Goal: Transaction & Acquisition: Purchase product/service

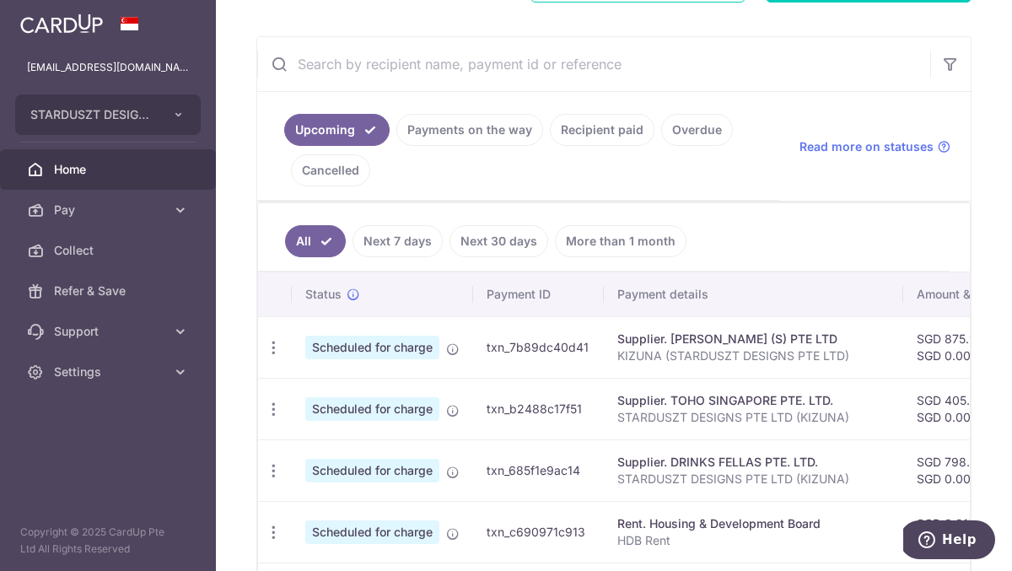
click at [481, 138] on link "Payments on the way" at bounding box center [470, 130] width 147 height 32
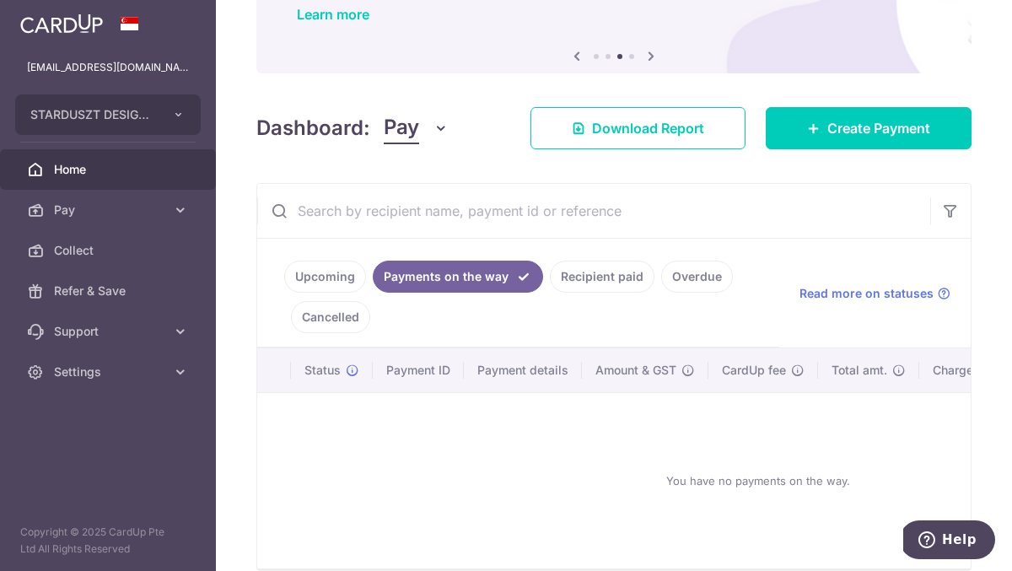
scroll to position [231, 0]
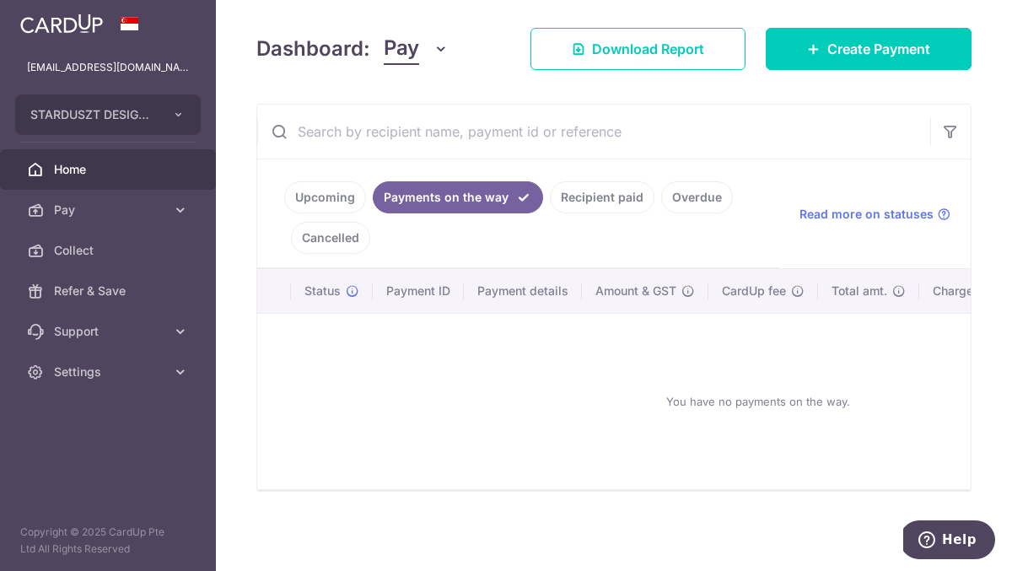
click at [318, 188] on link "Upcoming" at bounding box center [325, 197] width 82 height 32
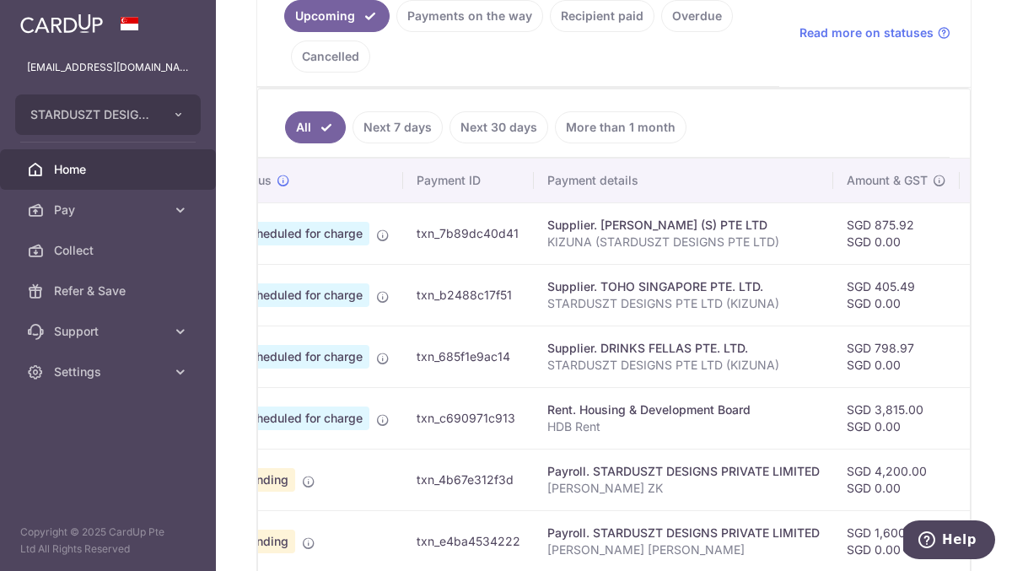
scroll to position [0, 0]
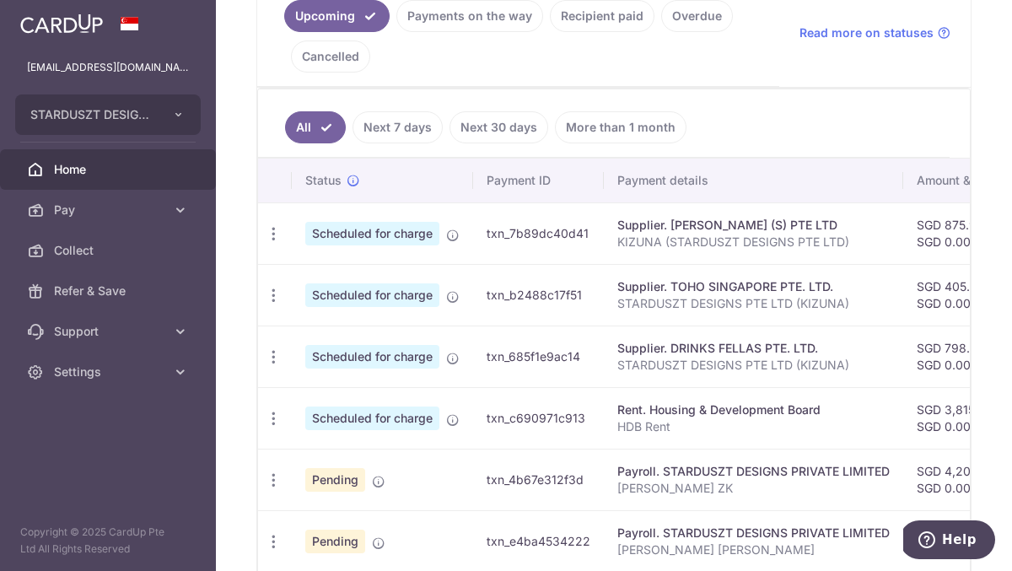
click at [601, 18] on link "Recipient paid" at bounding box center [602, 16] width 105 height 32
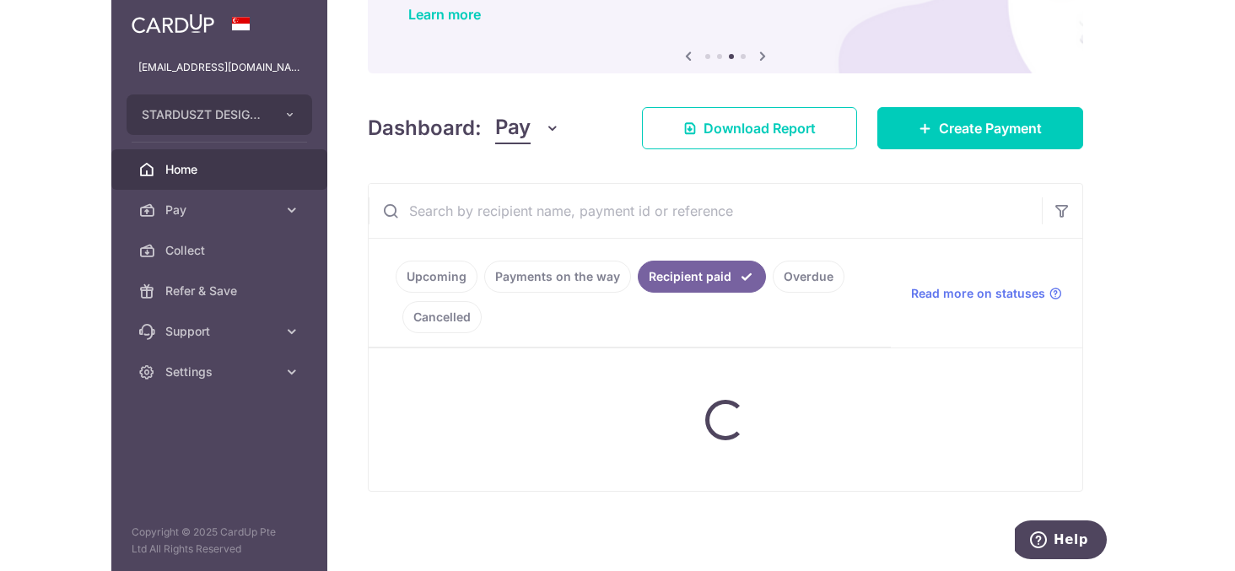
scroll to position [403, 0]
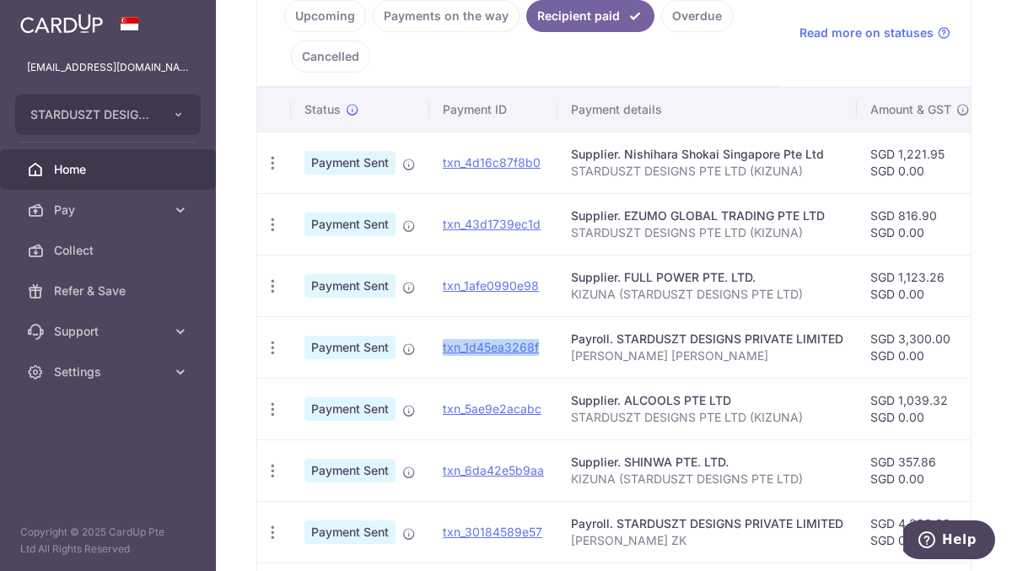
drag, startPoint x: 548, startPoint y: 346, endPoint x: 440, endPoint y: 351, distance: 107.3
click at [440, 351] on td "txn_1d45ea3268f" at bounding box center [493, 347] width 128 height 62
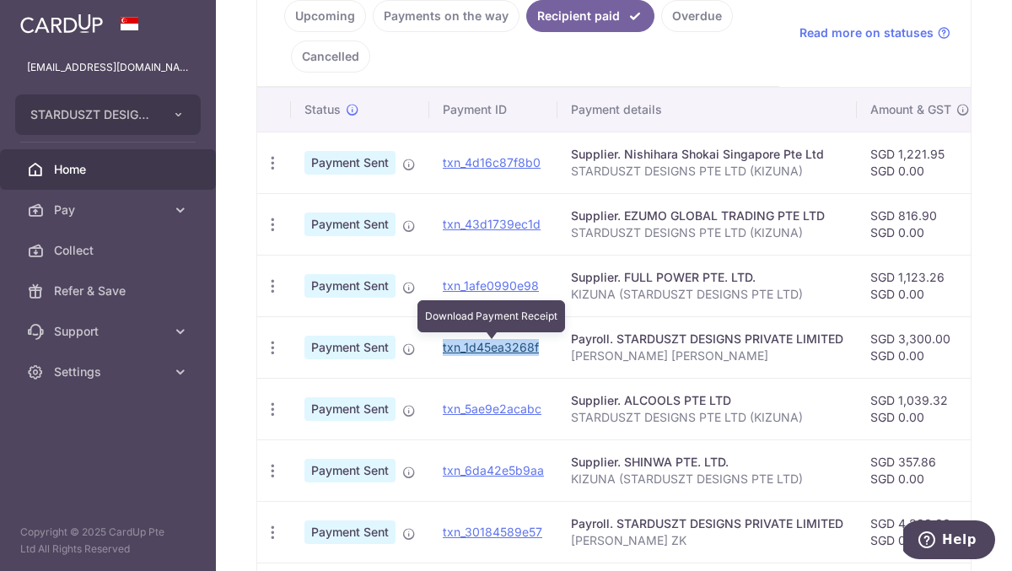
copy link "txn_1d45ea3268f"
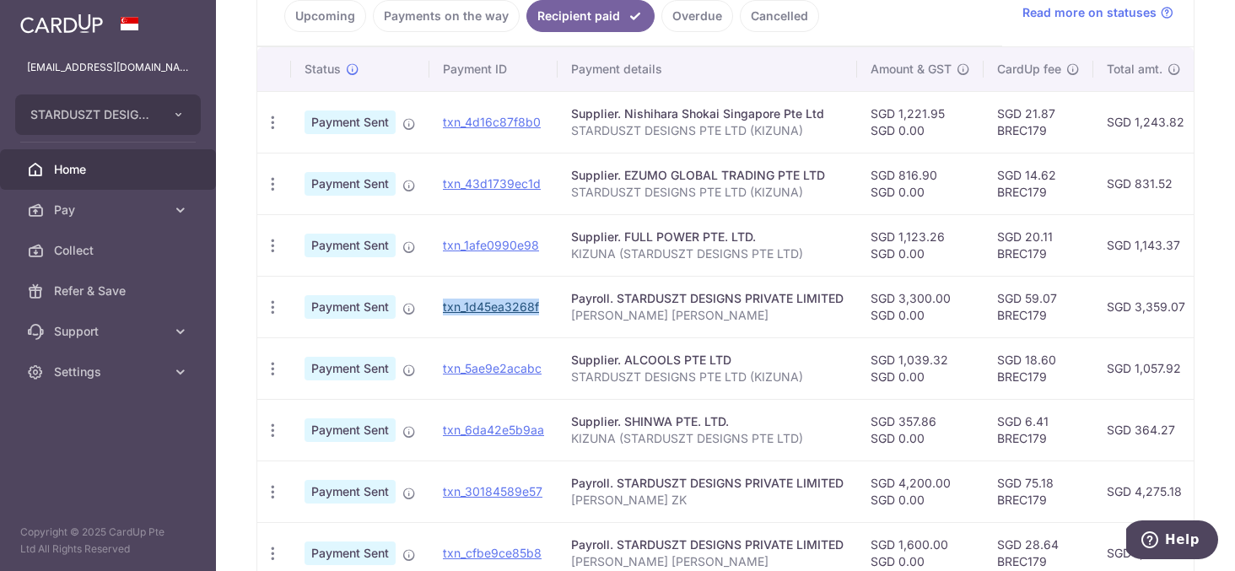
scroll to position [0, 0]
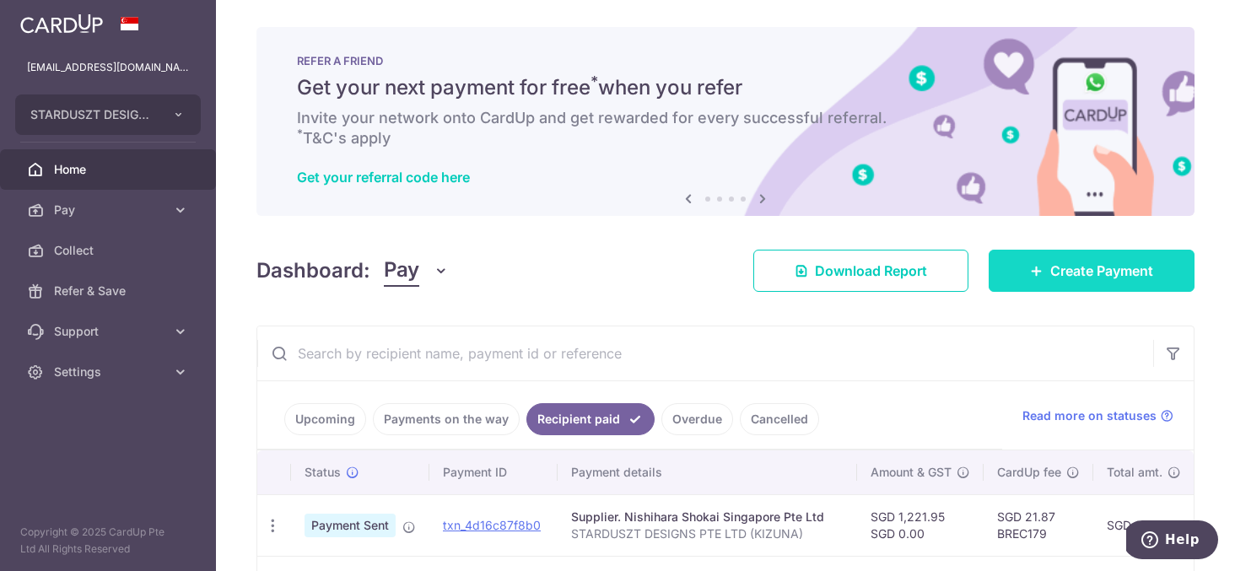
click at [1050, 282] on link "Create Payment" at bounding box center [1092, 271] width 206 height 42
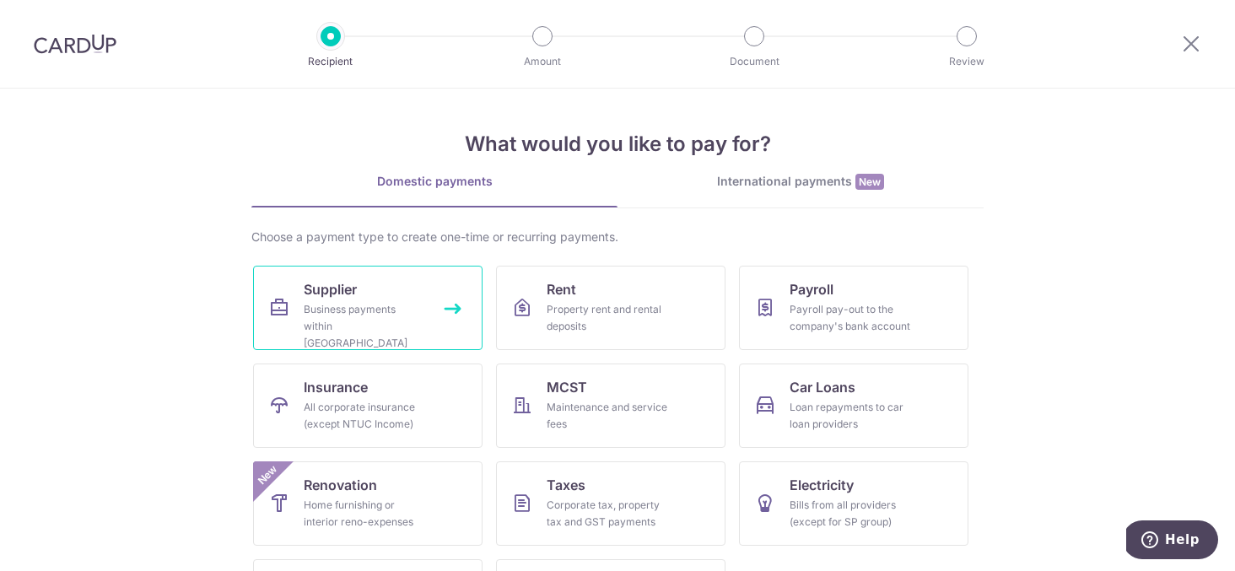
click at [414, 298] on link "Supplier Business payments within Singapore" at bounding box center [367, 308] width 229 height 84
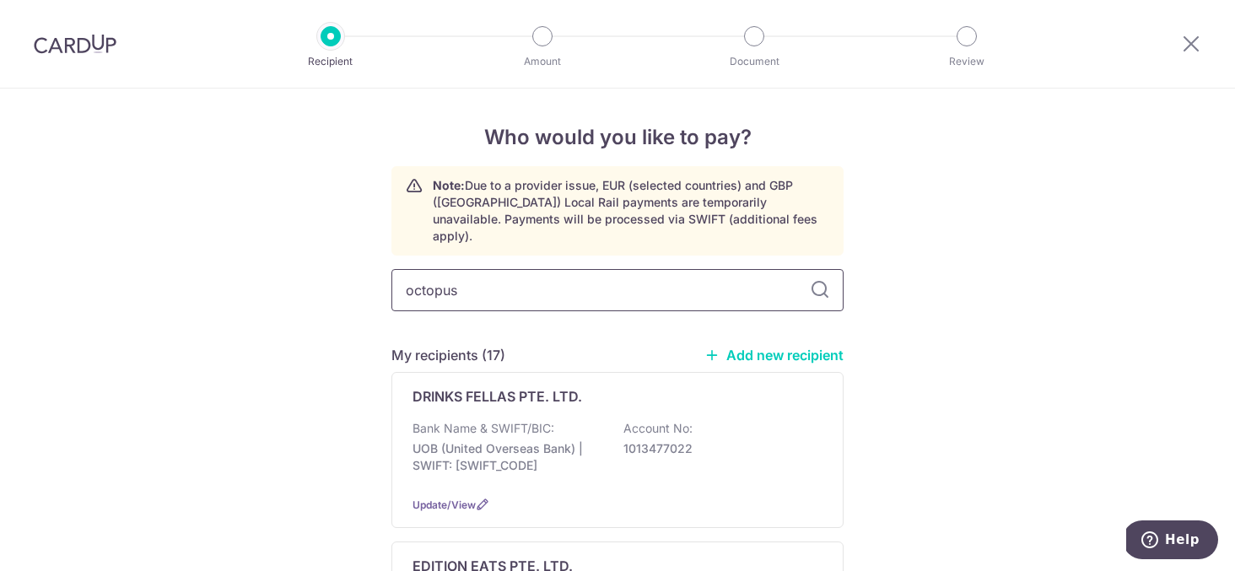
type input "octopus"
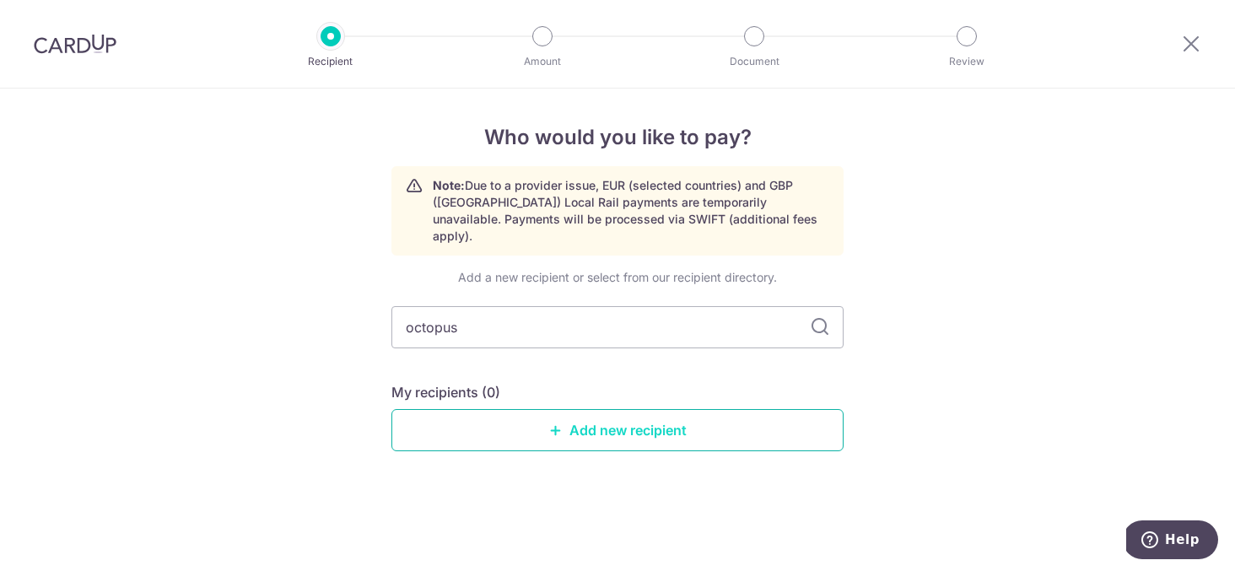
click at [547, 414] on link "Add new recipient" at bounding box center [617, 430] width 452 height 42
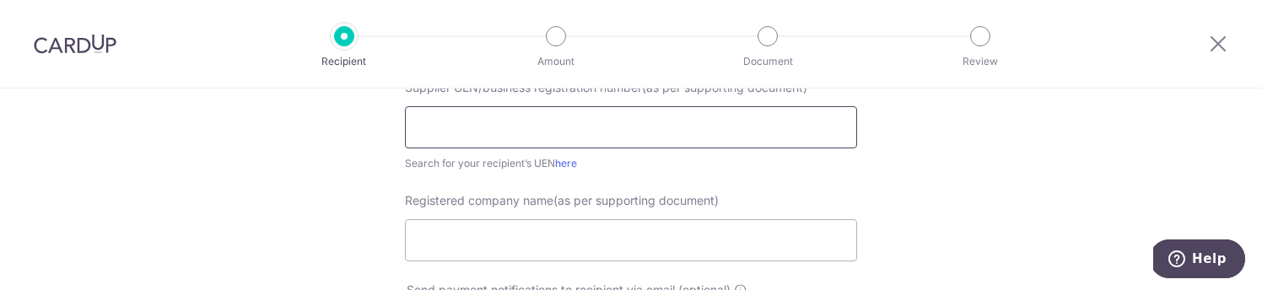
scroll to position [246, 0]
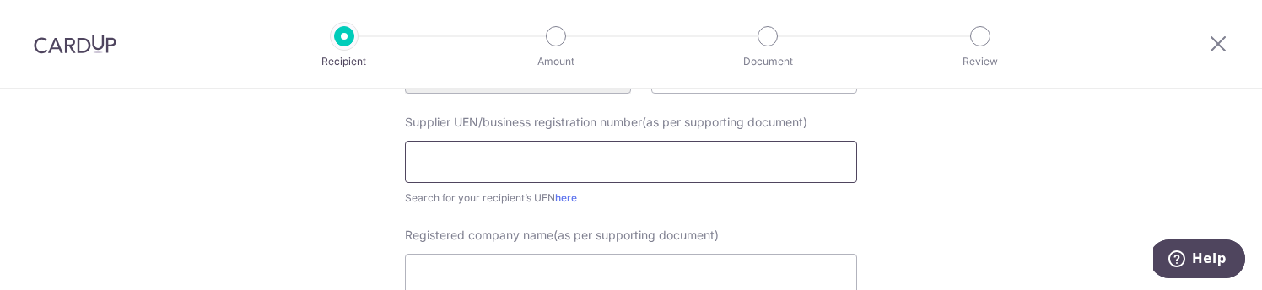
click at [595, 157] on input "text" at bounding box center [631, 162] width 452 height 42
paste input "201105345W"
type input "201105345W"
click at [569, 267] on input "Registered company name(as per supporting document)" at bounding box center [631, 275] width 452 height 42
paste input "Octopus Distribution Networks"
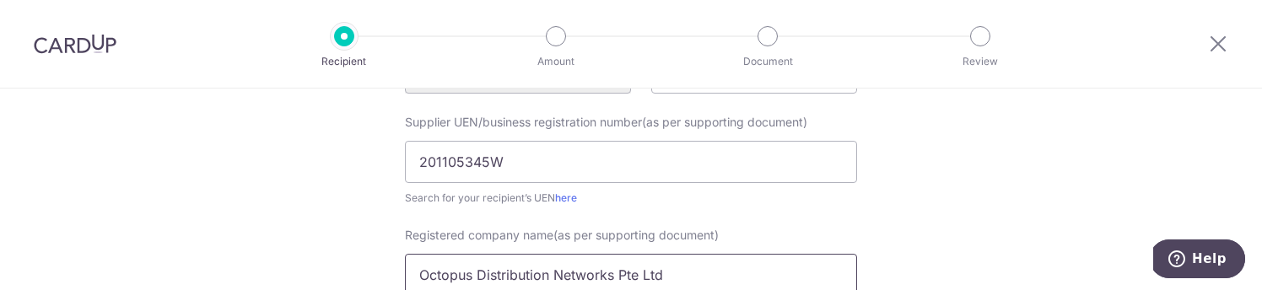
type input "Octopus Distribution Networks Pte Ltd"
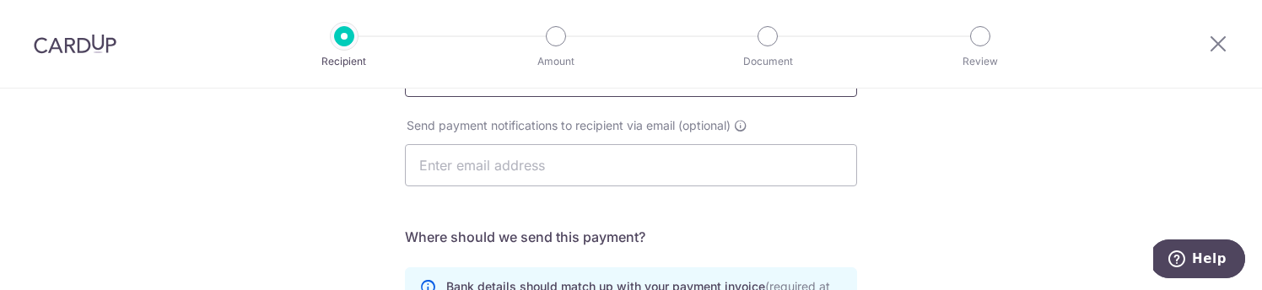
scroll to position [449, 0]
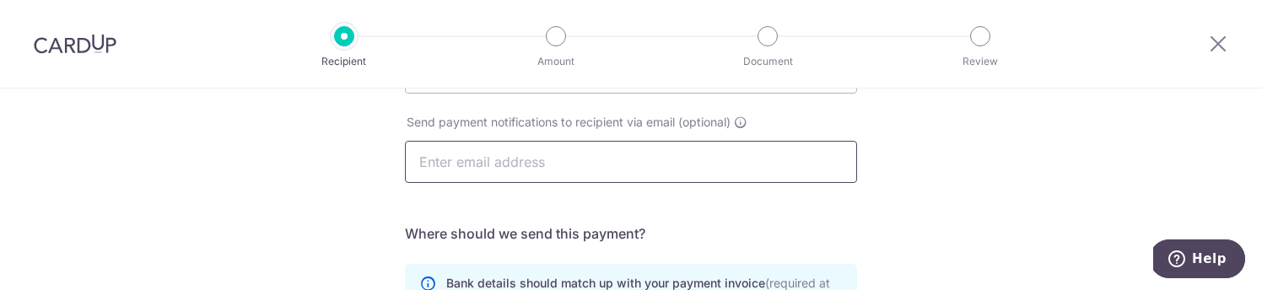
click at [547, 170] on input "text" at bounding box center [631, 162] width 452 height 42
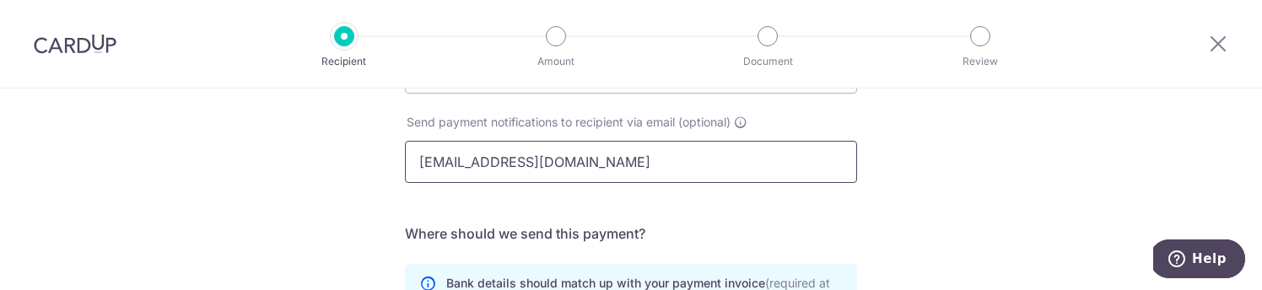
click at [451, 161] on input "creditcontrol@octopusgroup.com.sg" at bounding box center [631, 162] width 452 height 42
type input "creditcontrol@octopusgroup.com.sg"
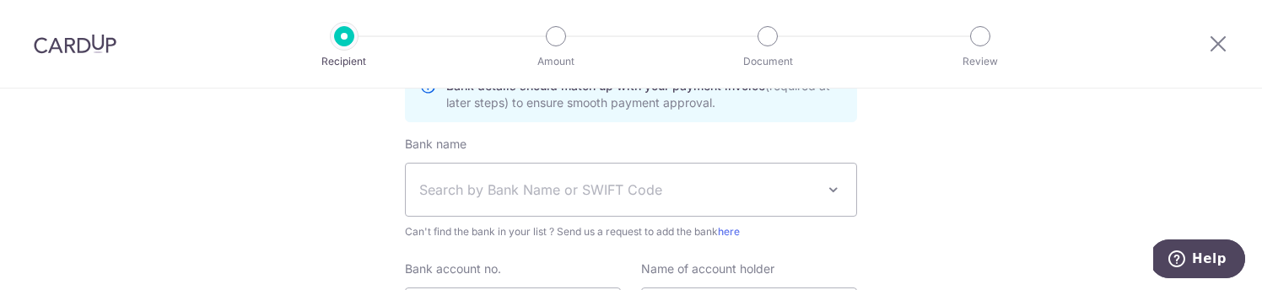
click at [796, 205] on span "Search by Bank Name or SWIFT Code" at bounding box center [631, 190] width 451 height 52
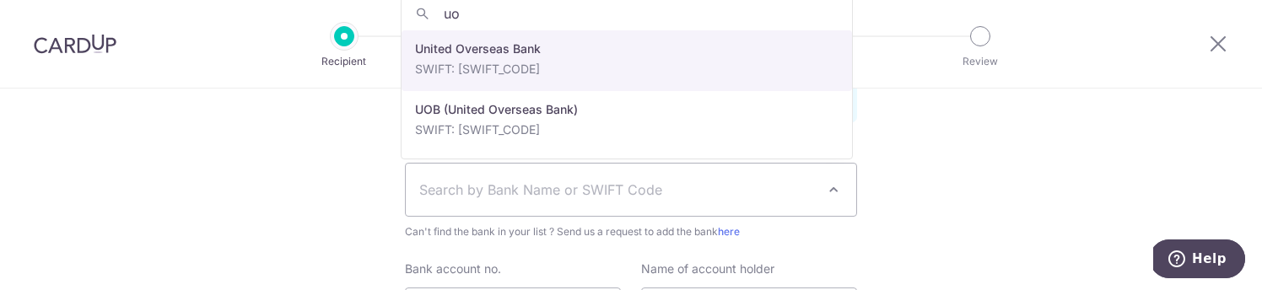
type input "uob"
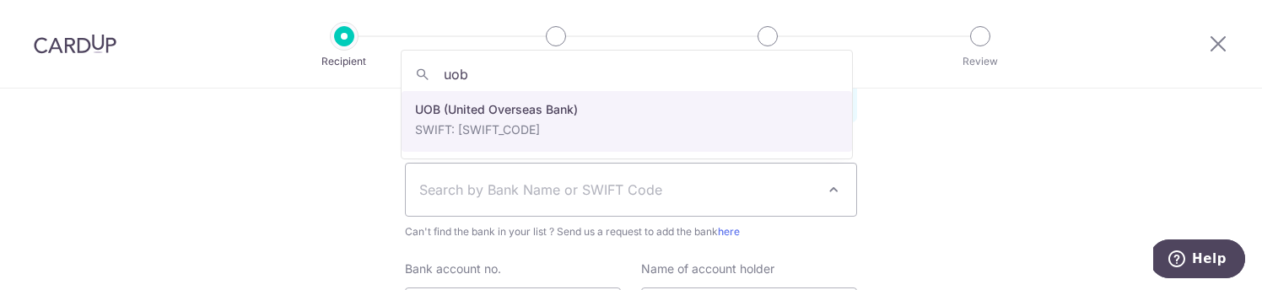
select select "18"
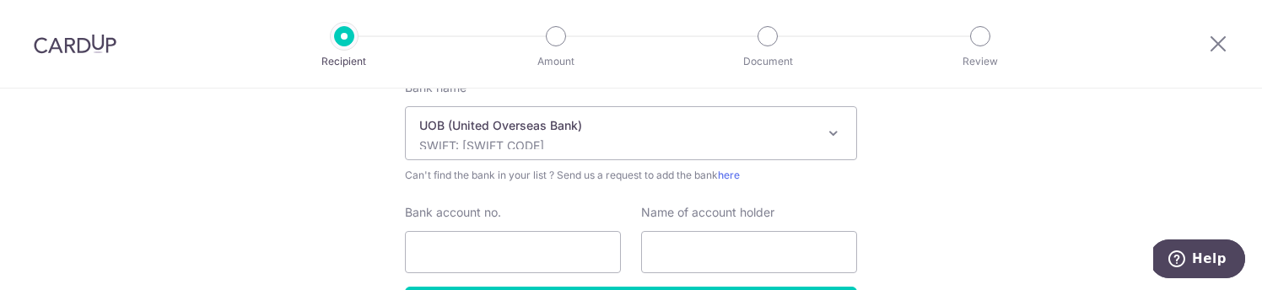
scroll to position [714, 0]
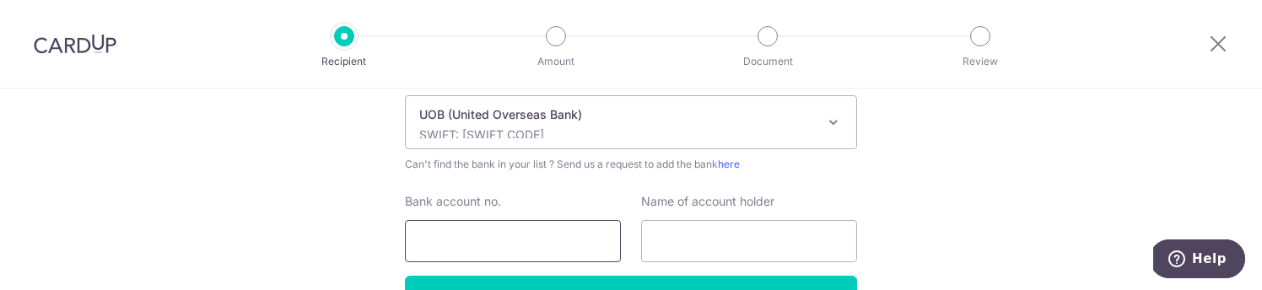
click at [564, 247] on input "Bank account no." at bounding box center [513, 241] width 216 height 42
type input "3483205439"
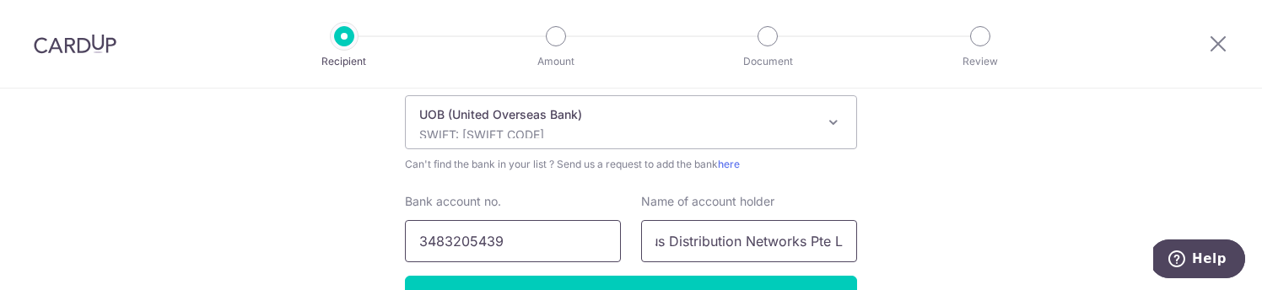
scroll to position [0, 57]
type input "Octopus Distribution Networks Pte Ltd"
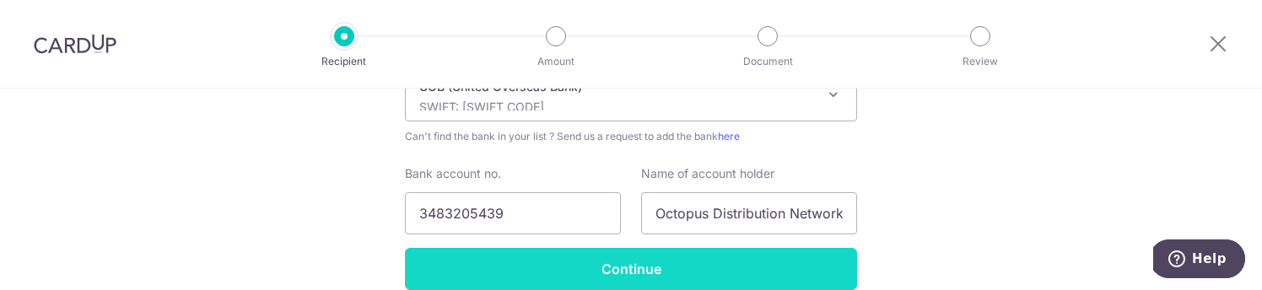
click at [633, 271] on input "Continue" at bounding box center [631, 269] width 452 height 42
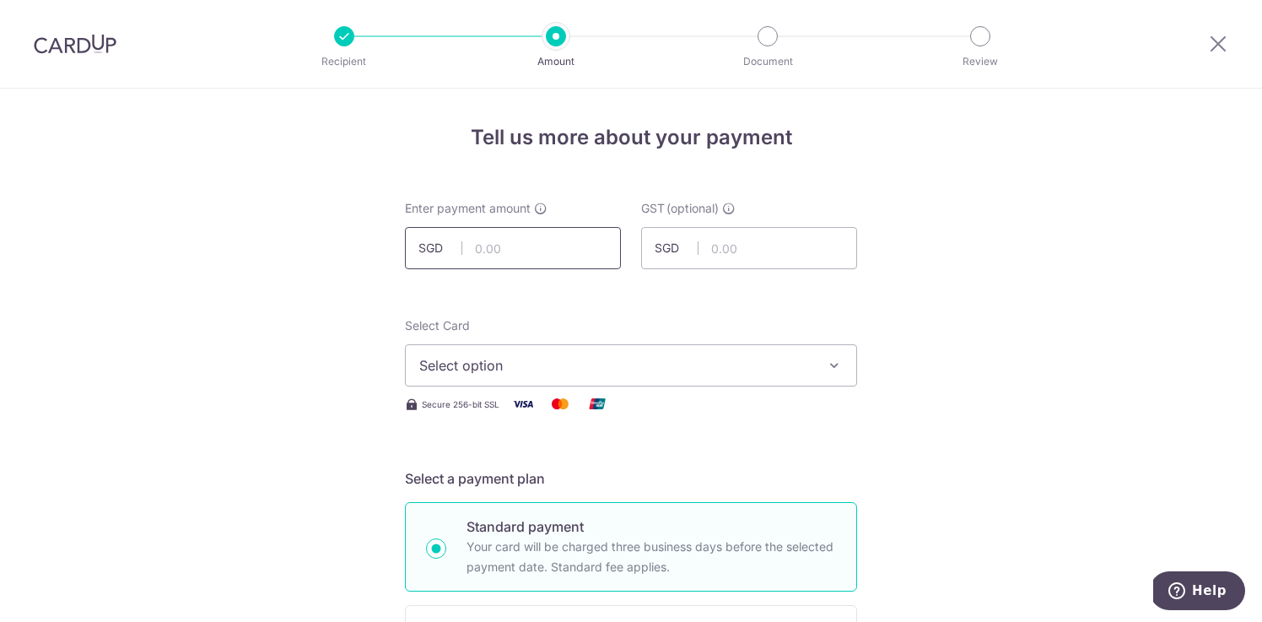
click at [551, 240] on input "text" at bounding box center [513, 248] width 216 height 42
paste input "1,468.23"
click at [578, 289] on span "Select option" at bounding box center [615, 365] width 393 height 20
type input "1,468.23"
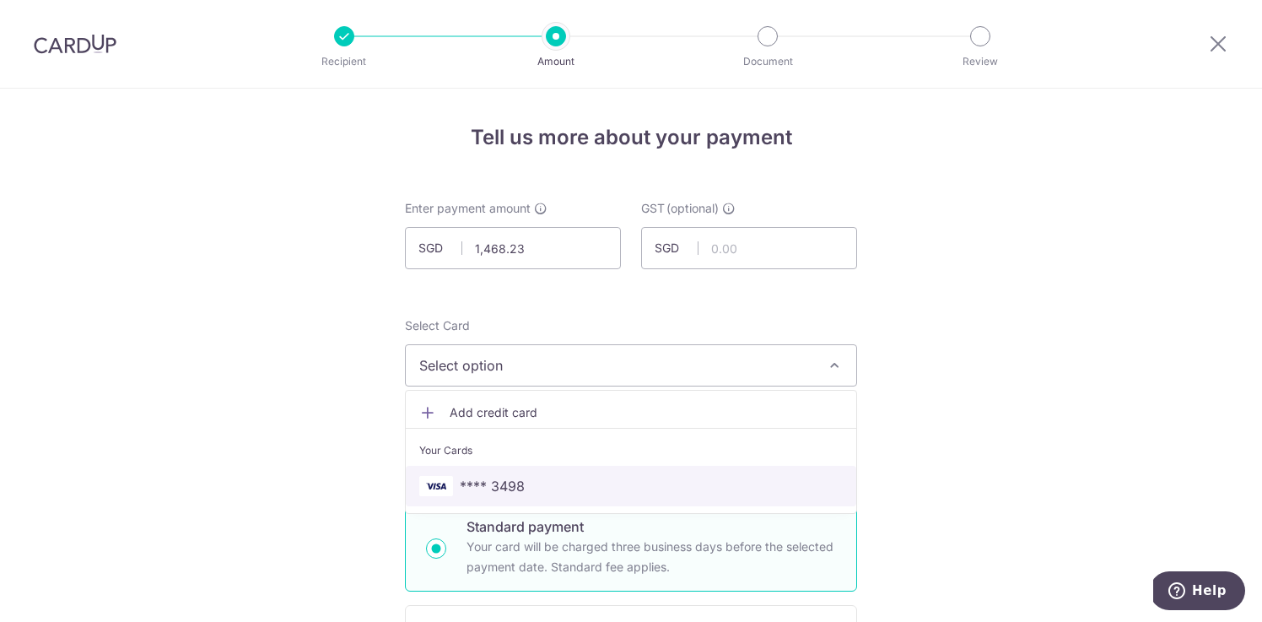
click at [586, 289] on span "**** 3498" at bounding box center [631, 486] width 424 height 20
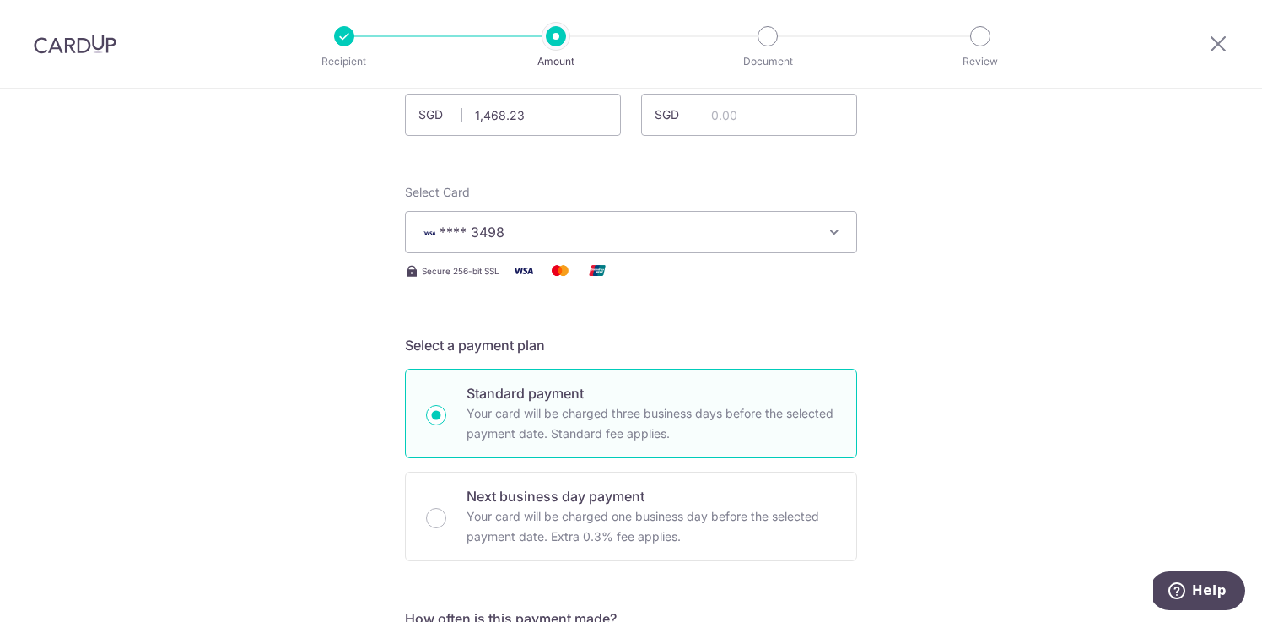
scroll to position [303, 0]
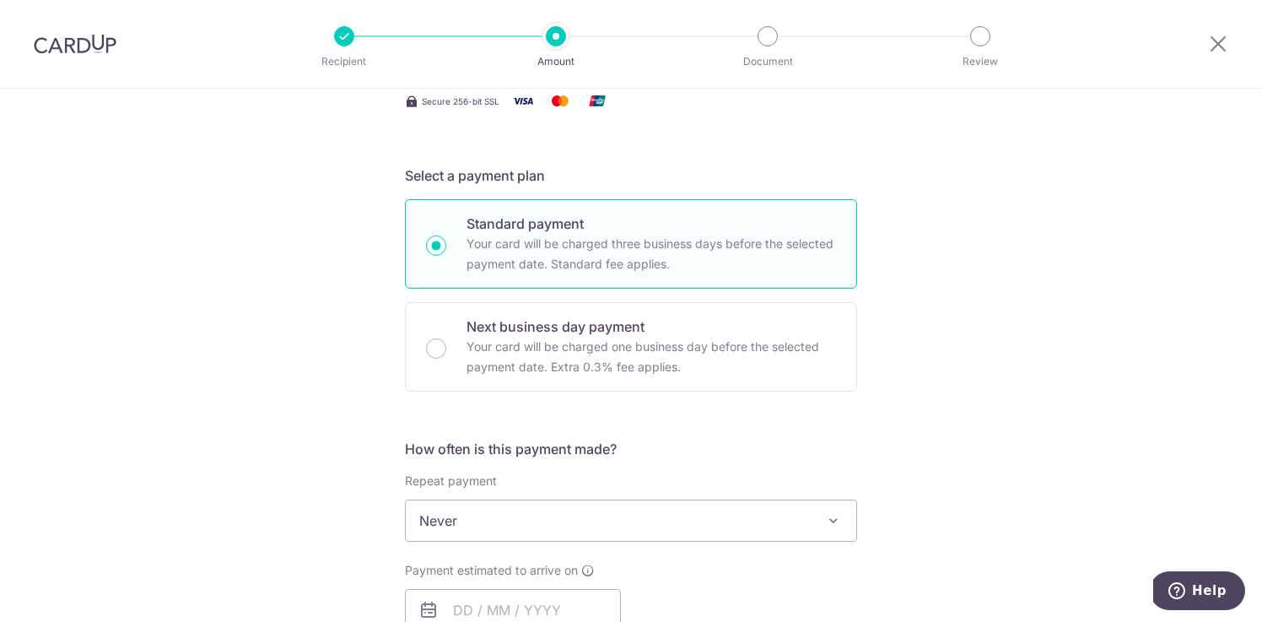
click at [613, 289] on span "Never" at bounding box center [631, 520] width 451 height 40
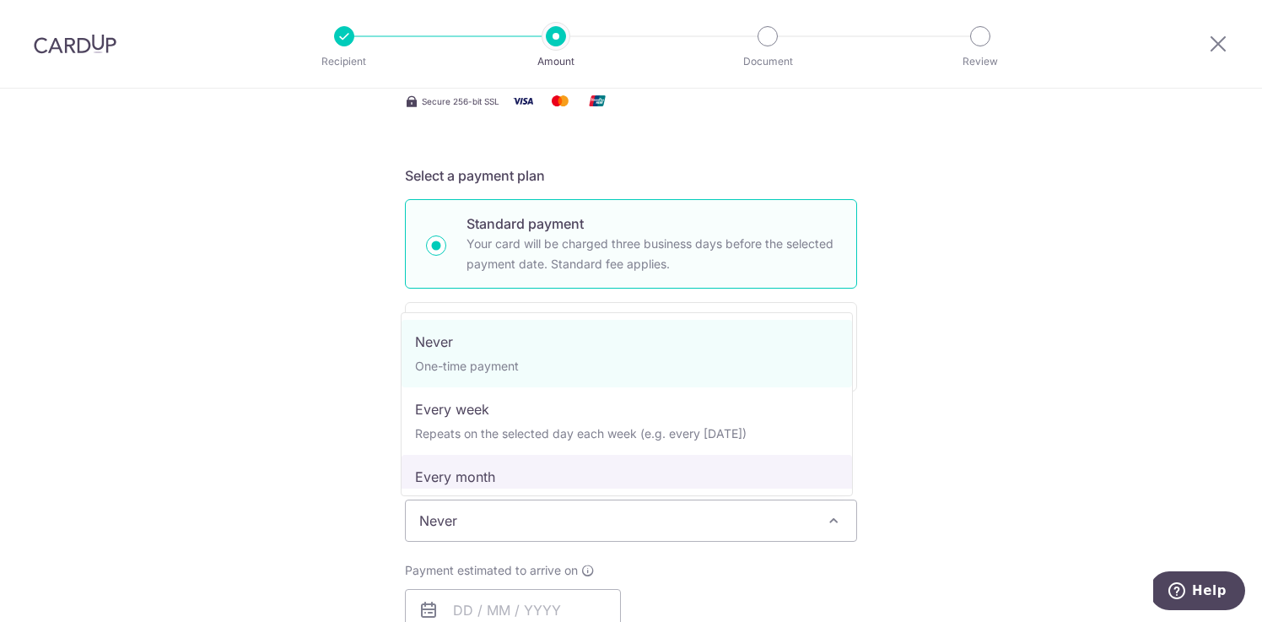
select select "3"
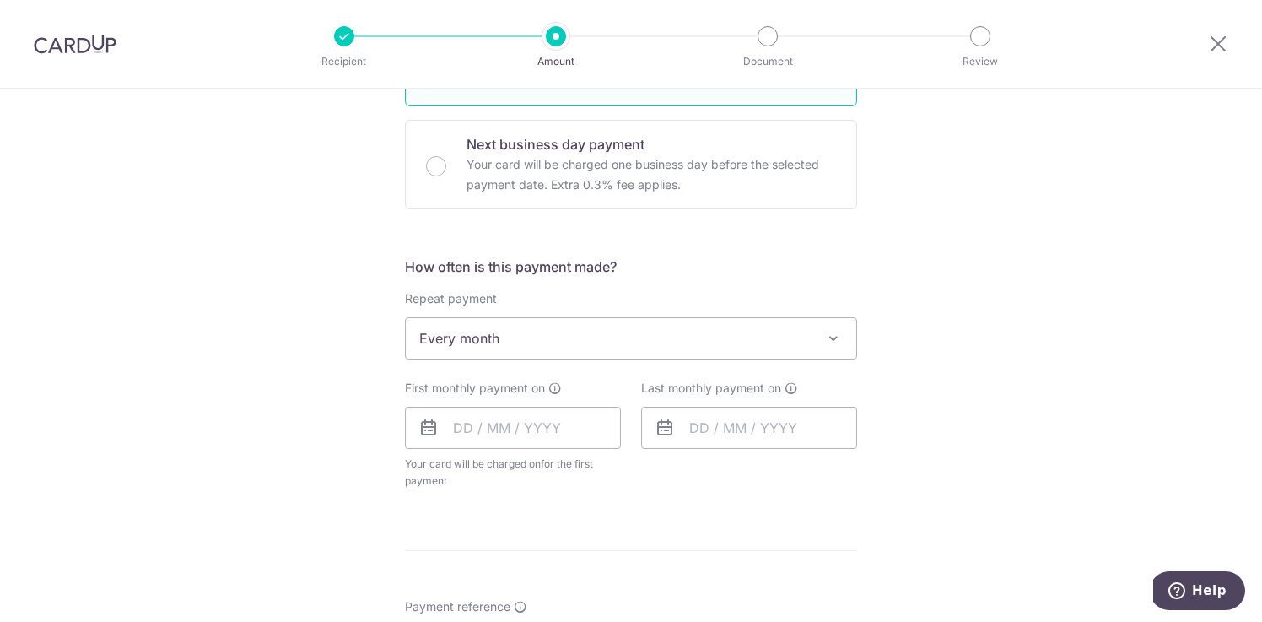
scroll to position [616, 0]
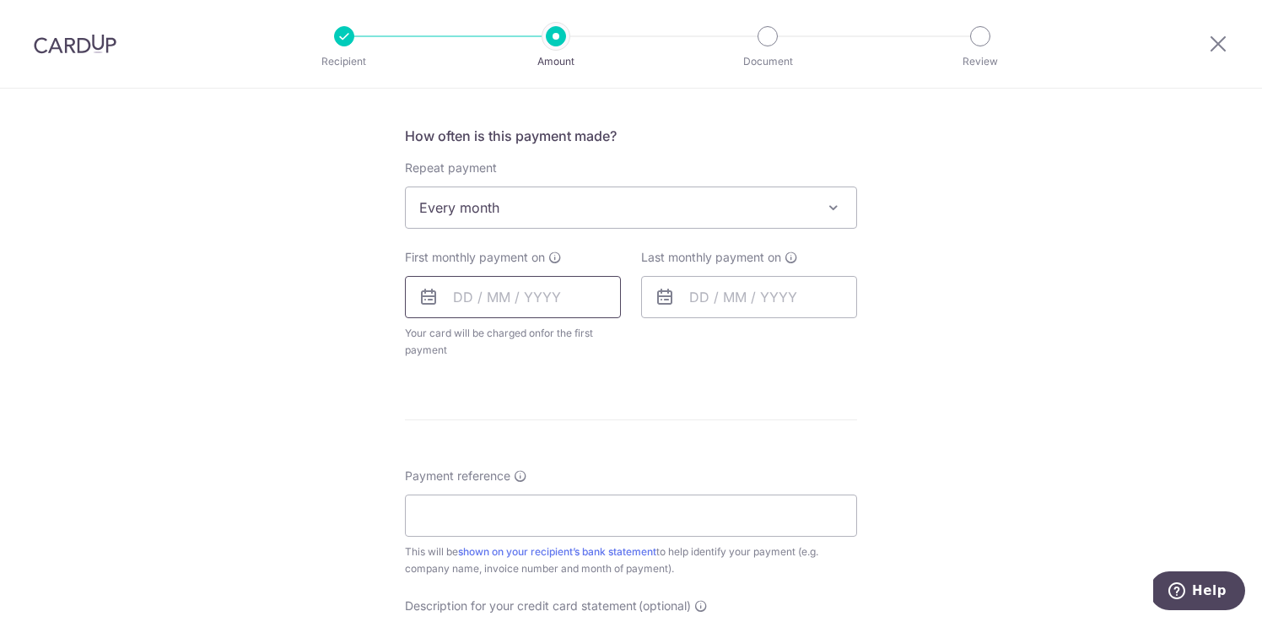
click at [536, 285] on input "text" at bounding box center [513, 297] width 216 height 42
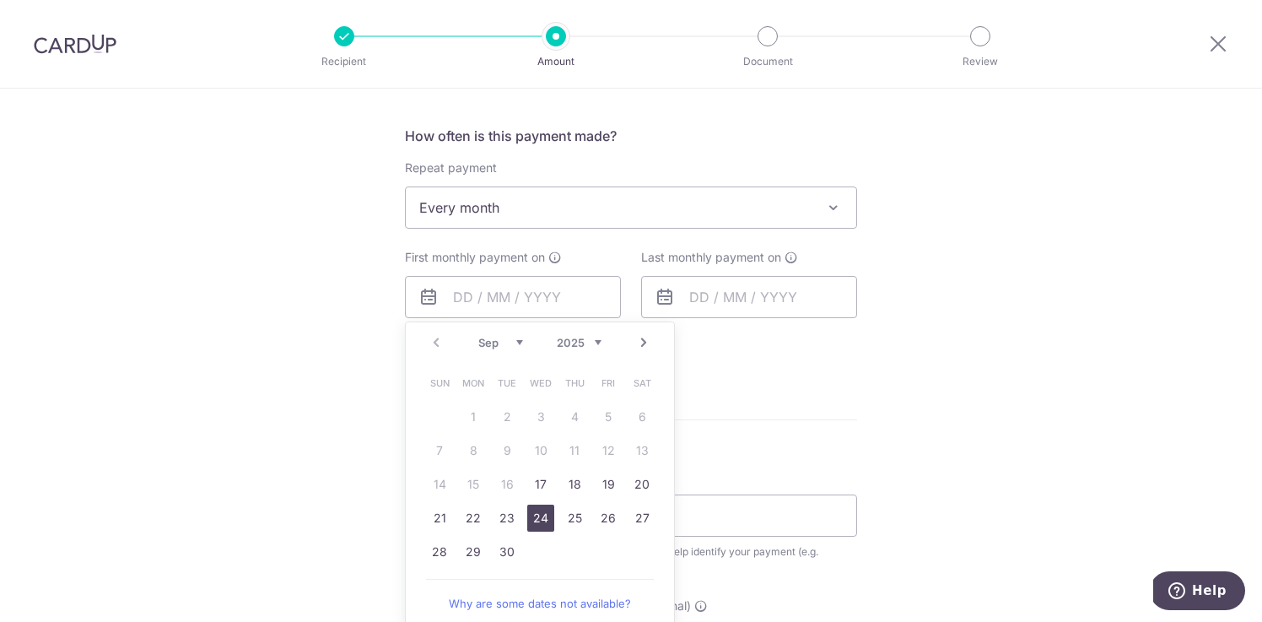
click at [527, 289] on link "24" at bounding box center [540, 518] width 27 height 27
type input "24/09/2025"
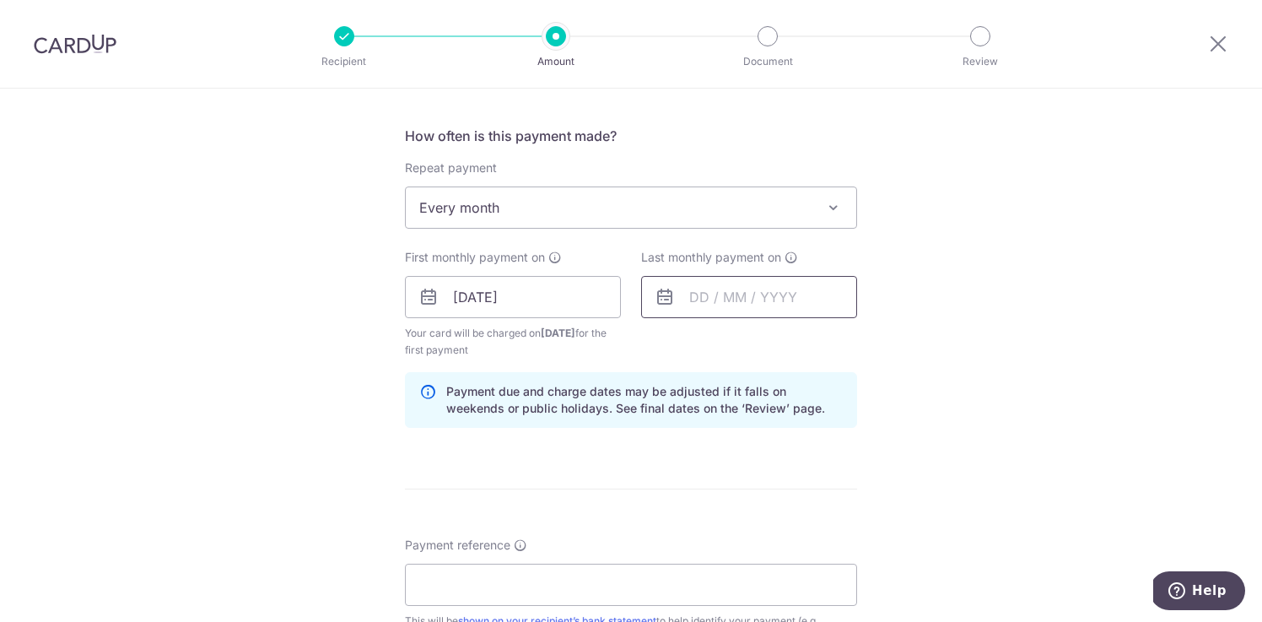
click at [728, 289] on input "text" at bounding box center [749, 297] width 216 height 42
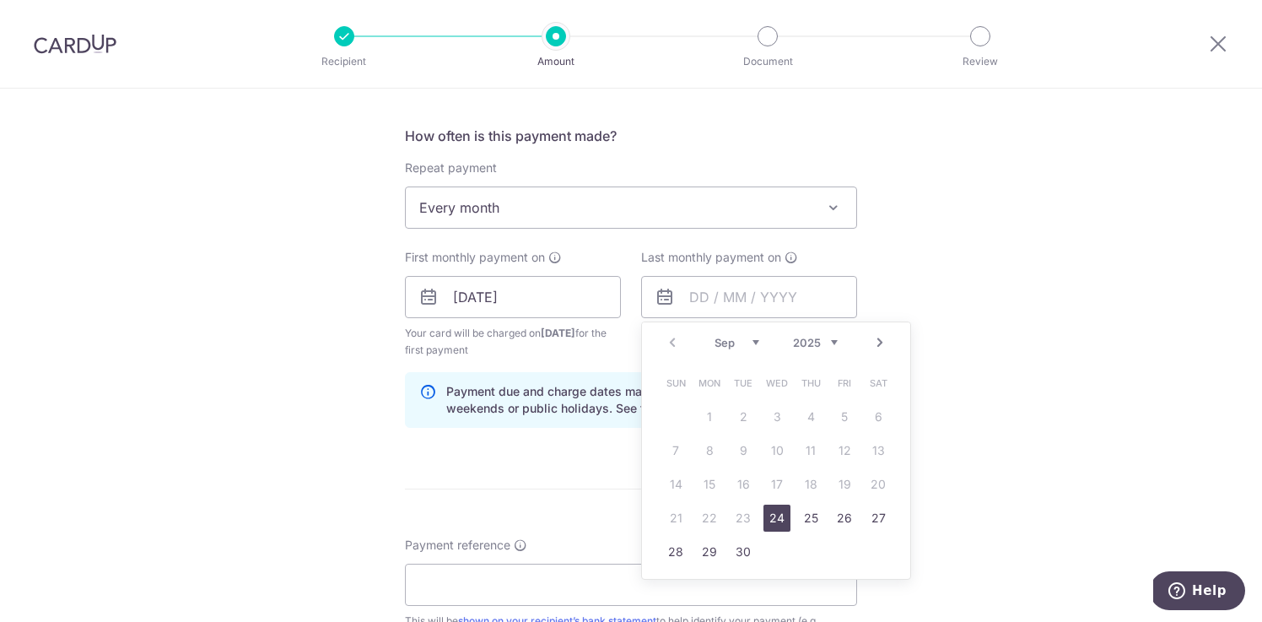
click at [753, 289] on select "Sep Oct Nov Dec" at bounding box center [737, 342] width 45 height 13
click at [769, 289] on link "31" at bounding box center [777, 551] width 27 height 27
type input "31/12/2025"
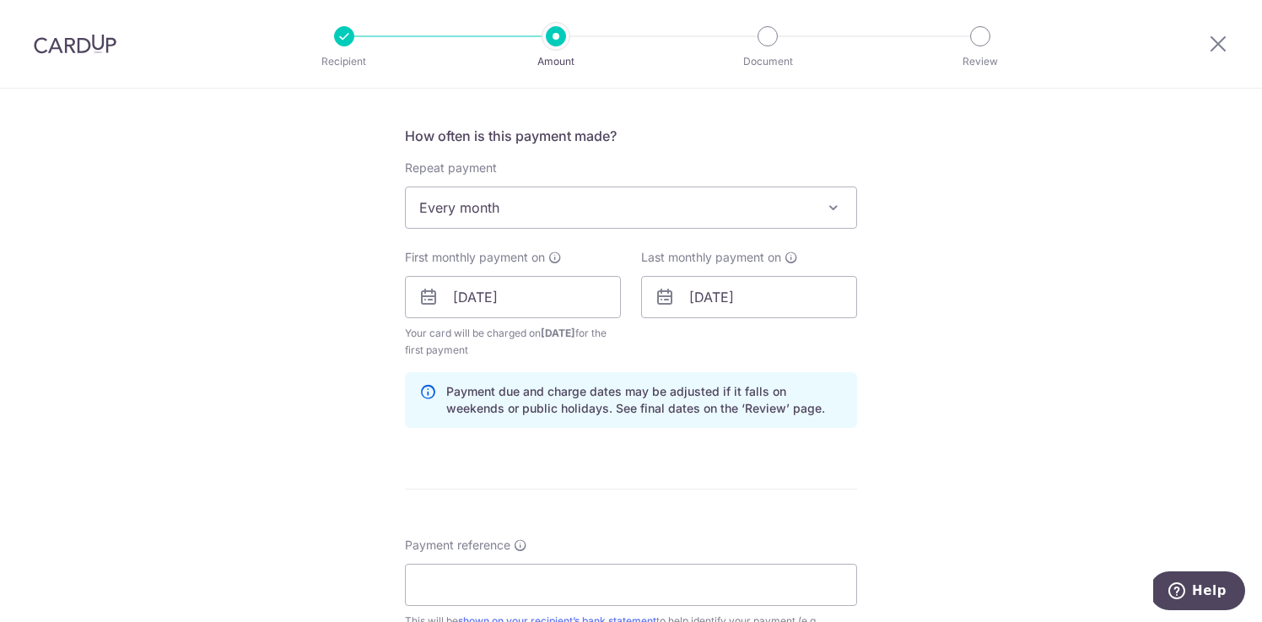
click at [1001, 289] on div "Tell us more about your payment Enter payment amount SGD 1,468.23 1468.23 GST (…" at bounding box center [631, 335] width 1262 height 1725
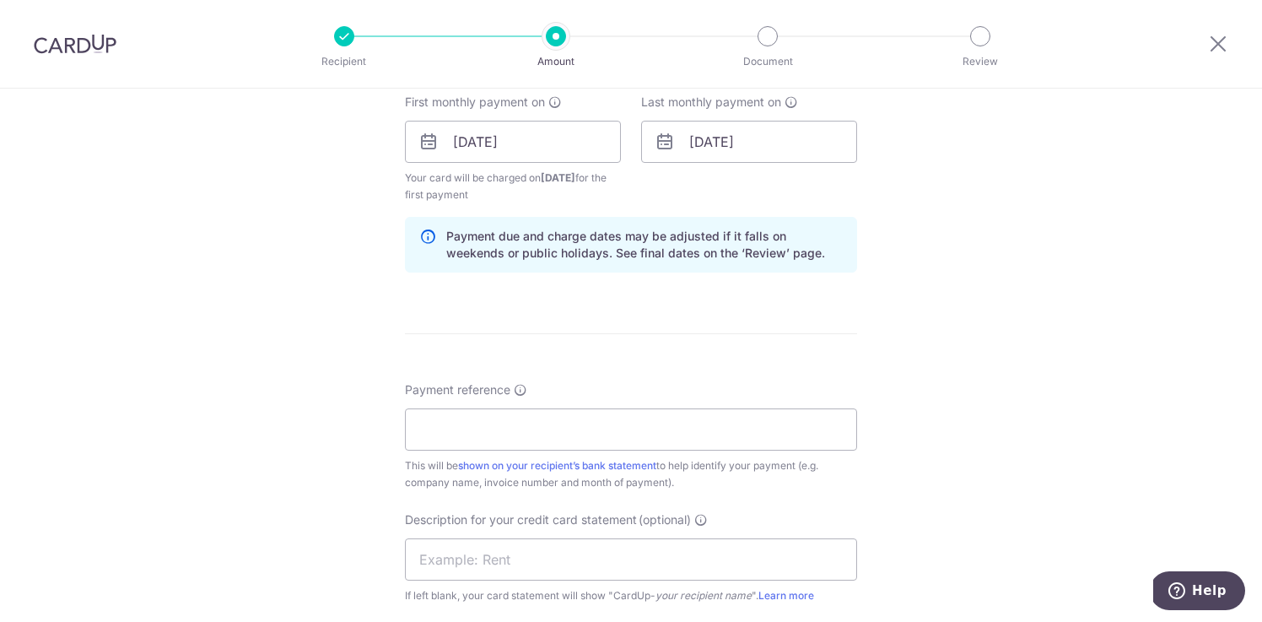
scroll to position [814, 0]
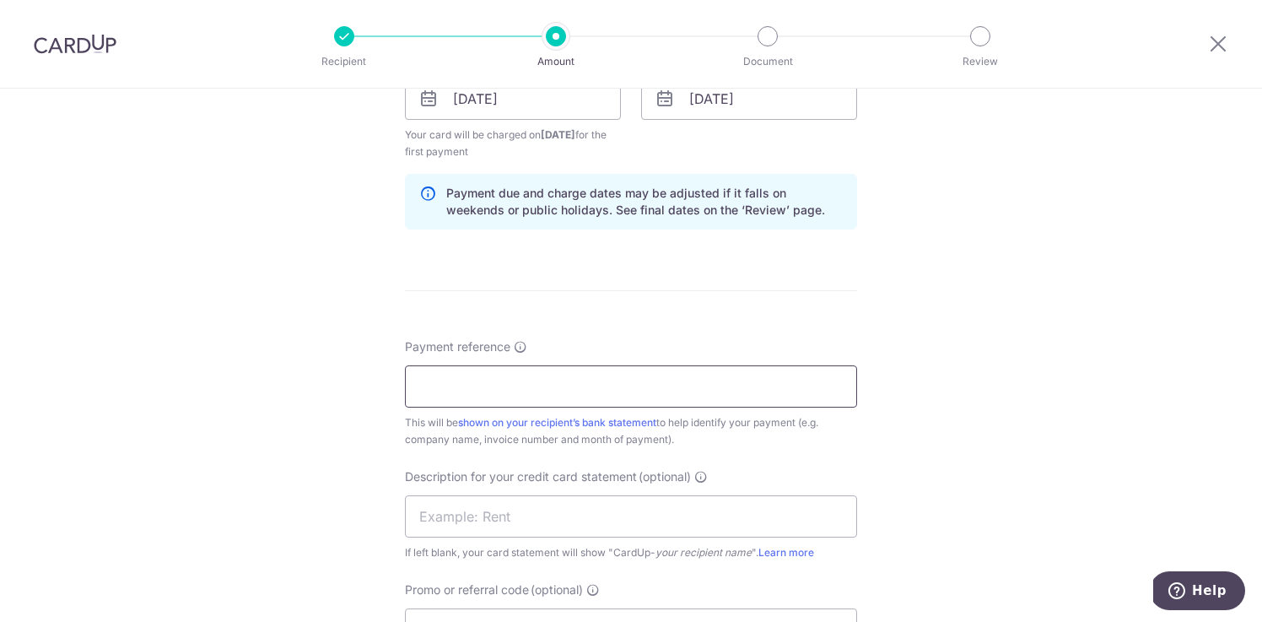
click at [703, 289] on input "Payment reference" at bounding box center [631, 386] width 452 height 42
click at [1019, 289] on div "Tell us more about your payment Enter payment amount SGD 1,468.23 1468.23 GST (…" at bounding box center [631, 136] width 1262 height 1725
click at [535, 289] on input "Payment reference" at bounding box center [631, 386] width 452 height 42
type input "STARDUSZT DESIGNS PTE LTD (KIZUNA)"
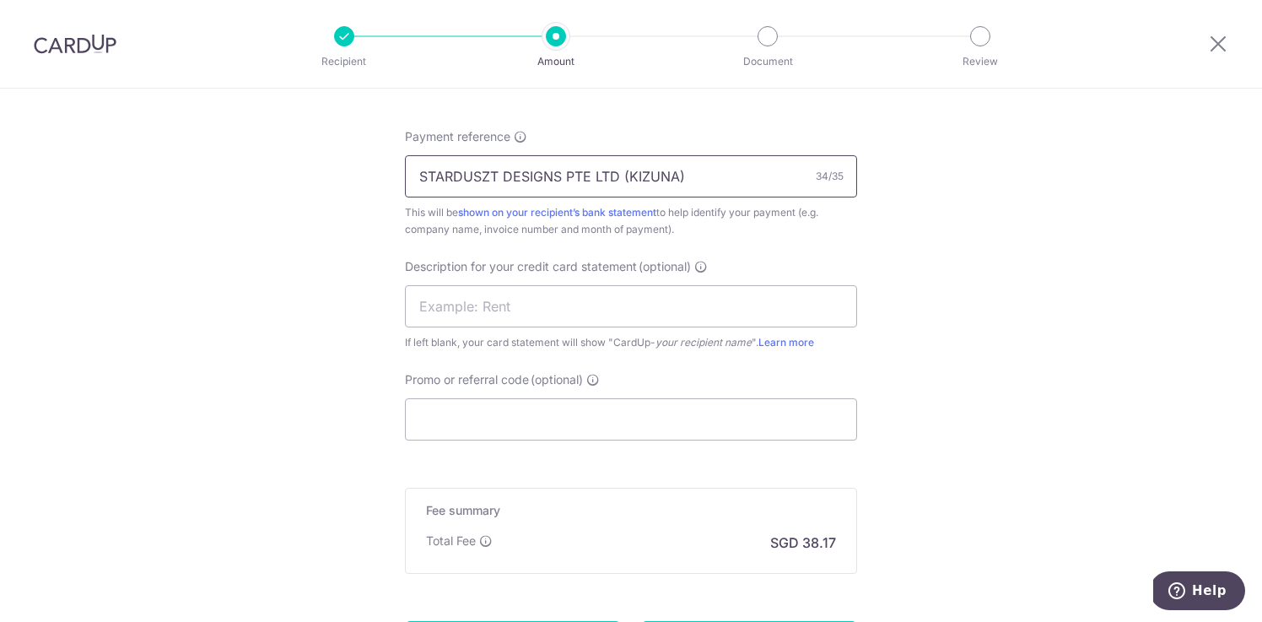
scroll to position [1028, 0]
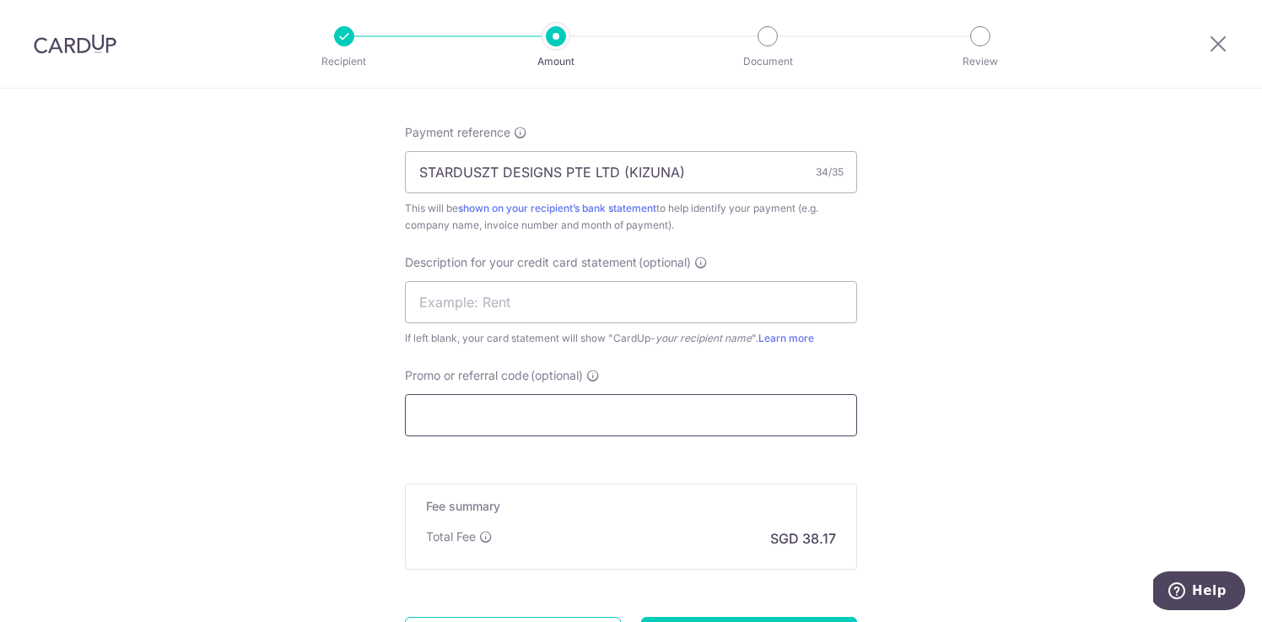
click at [785, 289] on input "Promo or referral code (optional)" at bounding box center [631, 415] width 452 height 42
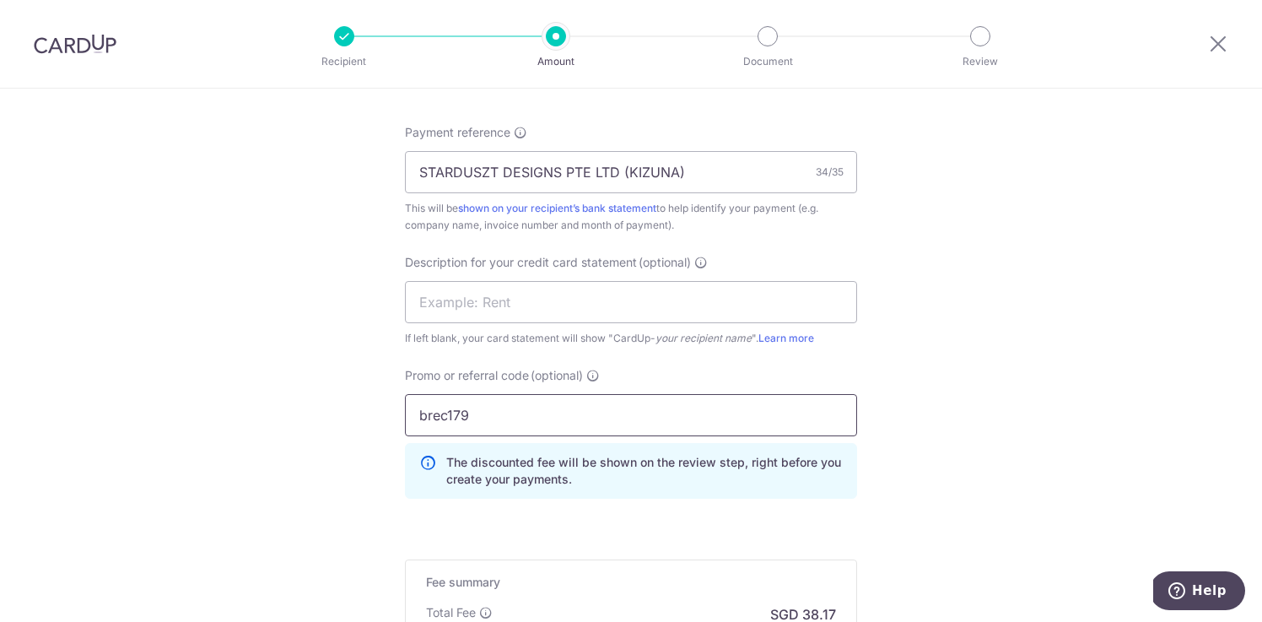
type input "brec179"
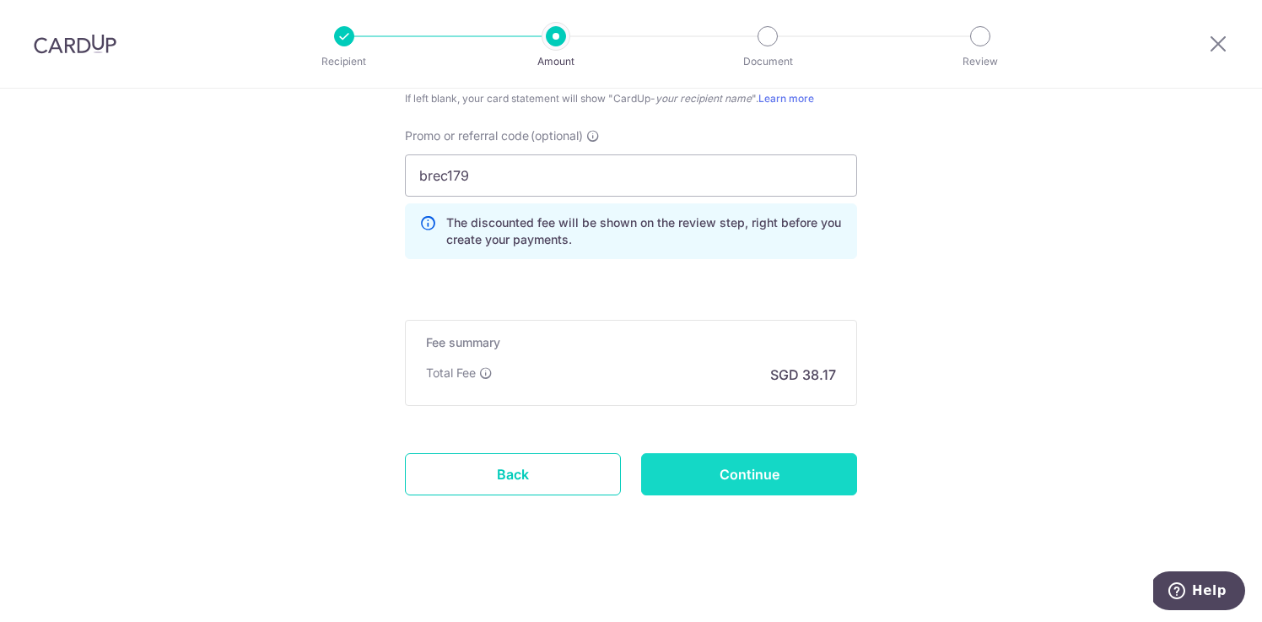
click at [774, 289] on input "Continue" at bounding box center [749, 474] width 216 height 42
type input "Create Schedule"
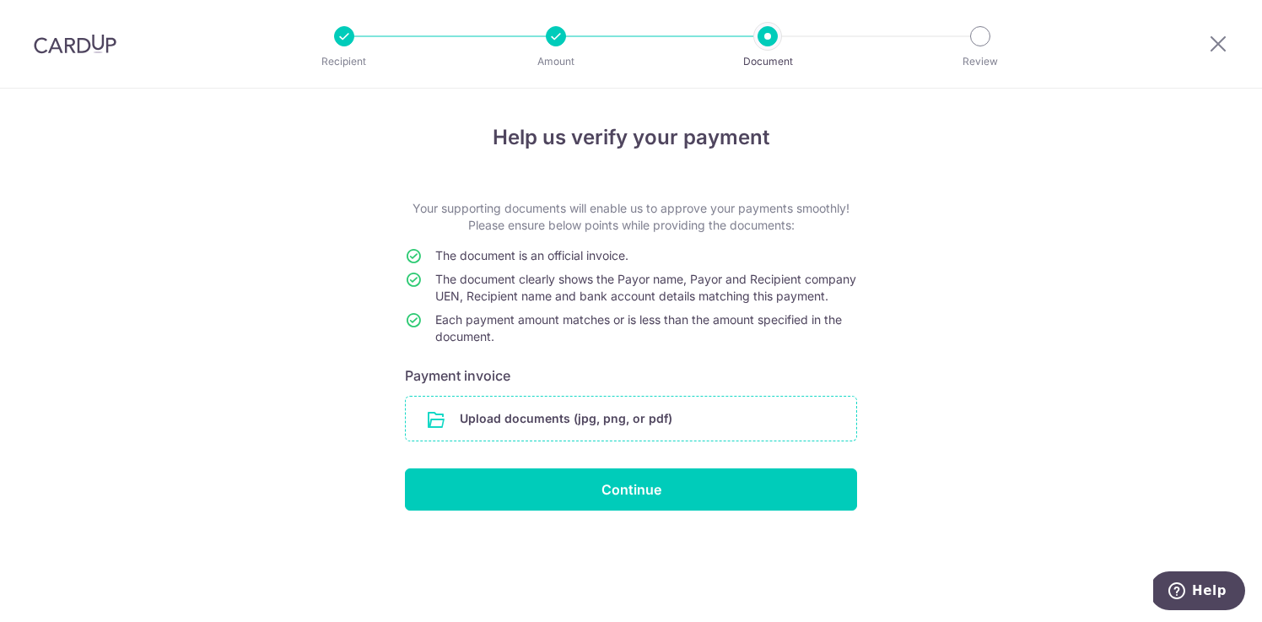
click at [580, 435] on input "file" at bounding box center [631, 419] width 451 height 44
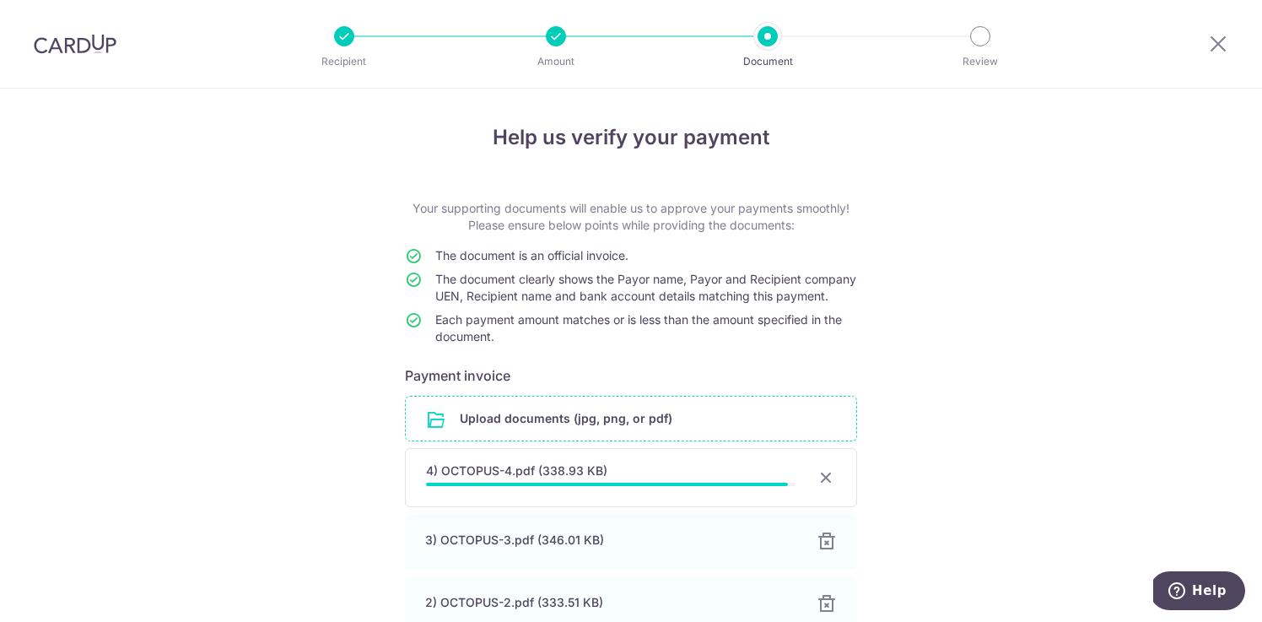
scroll to position [241, 0]
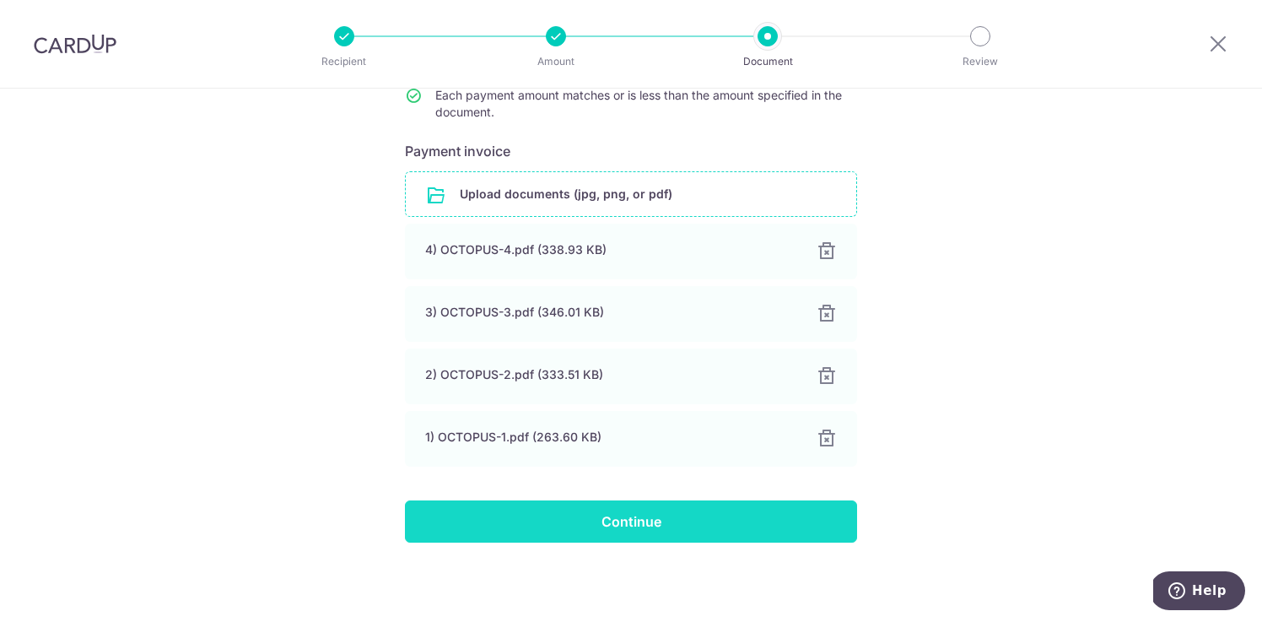
click at [689, 536] on input "Continue" at bounding box center [631, 521] width 452 height 42
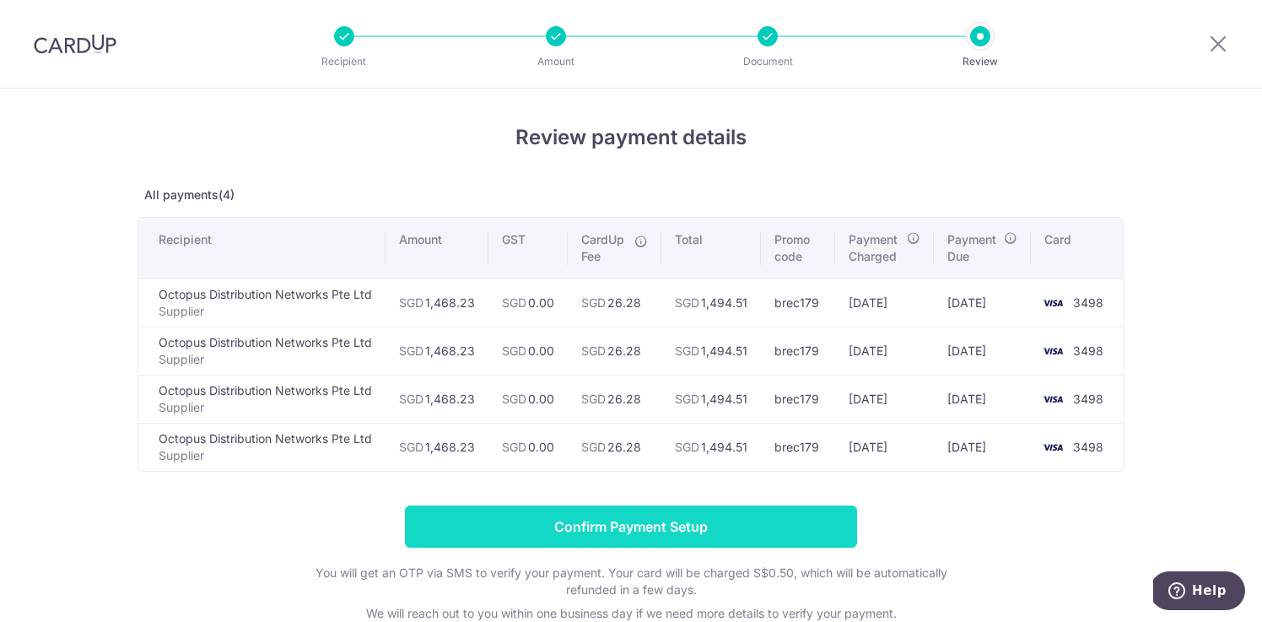
click at [705, 514] on input "Confirm Payment Setup" at bounding box center [631, 526] width 452 height 42
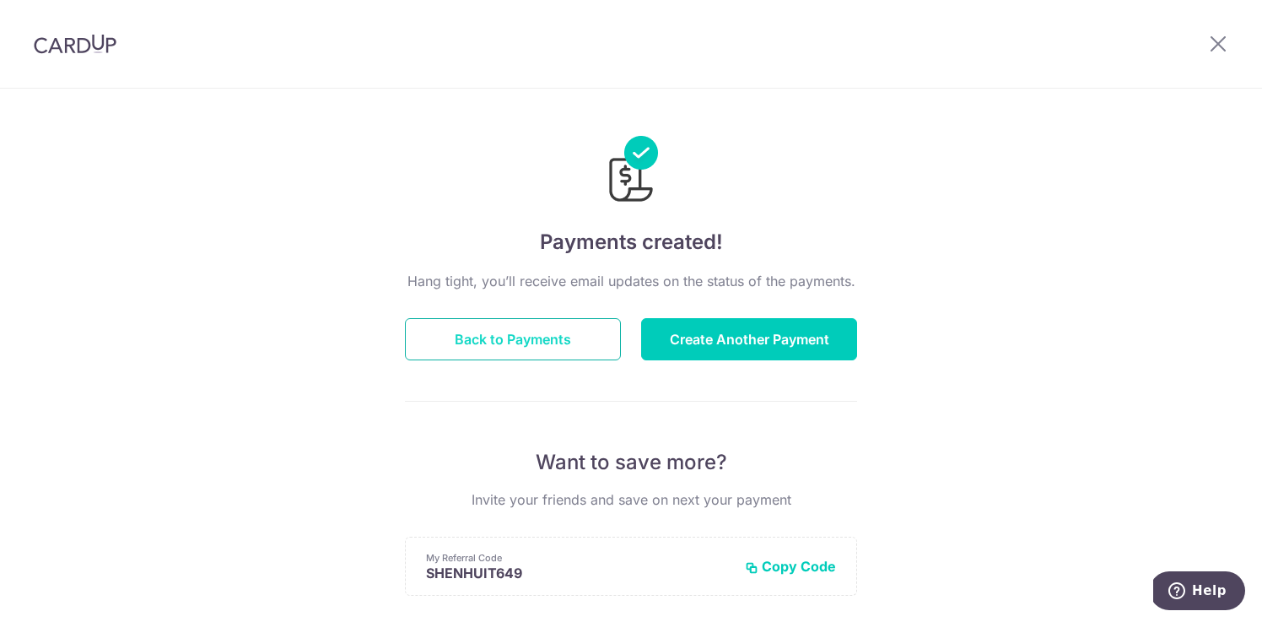
click at [600, 326] on button "Back to Payments" at bounding box center [513, 339] width 216 height 42
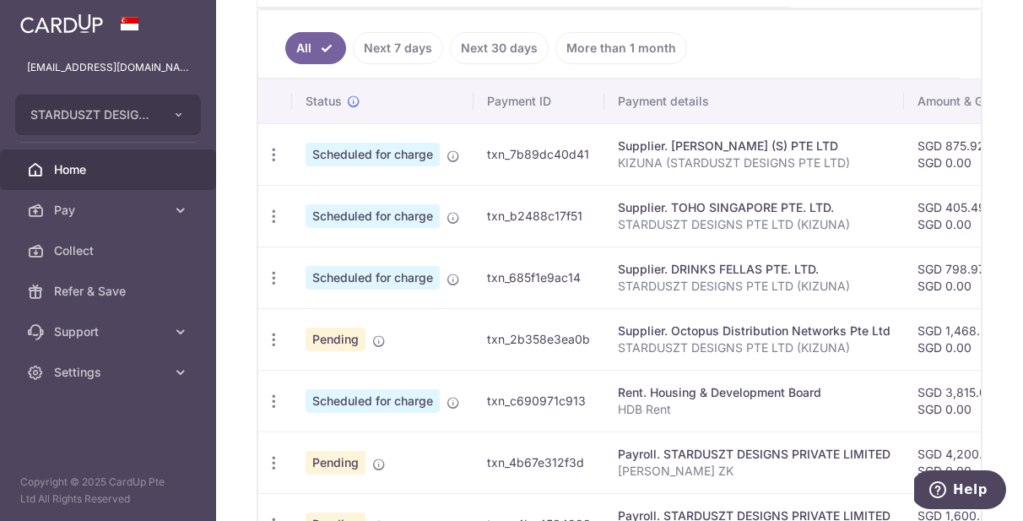
scroll to position [483, 0]
